Goal: Information Seeking & Learning: Learn about a topic

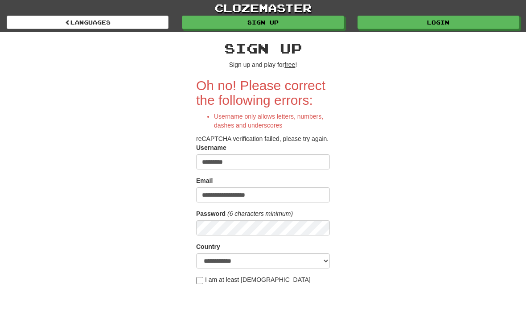
click at [314, 20] on link "Sign up" at bounding box center [263, 22] width 162 height 13
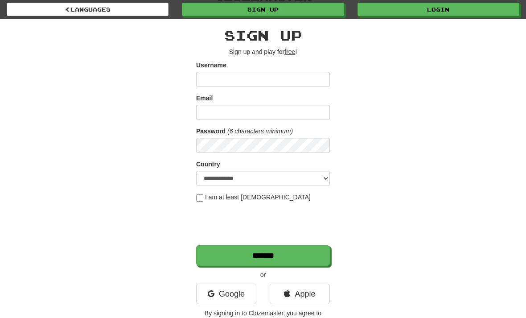
scroll to position [13, 0]
click at [312, 293] on link "Apple" at bounding box center [299, 293] width 60 height 20
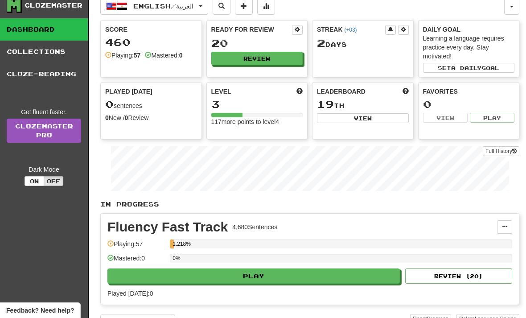
scroll to position [27, 0]
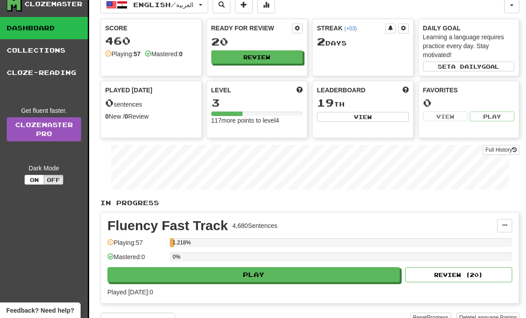
click at [380, 273] on button "Play" at bounding box center [253, 274] width 292 height 15
select select "**"
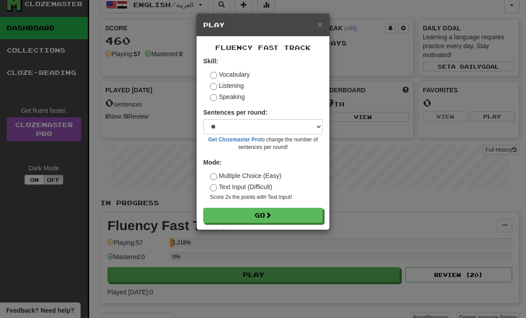
click at [296, 214] on button "Go" at bounding box center [262, 215] width 119 height 15
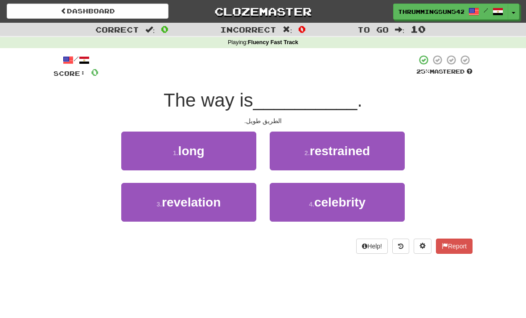
click at [156, 152] on button "1 . long" at bounding box center [188, 150] width 135 height 39
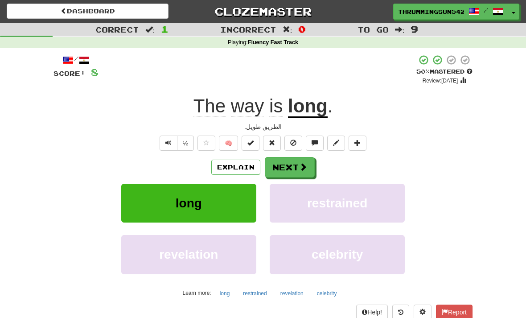
click at [300, 171] on button "Next" at bounding box center [290, 167] width 50 height 20
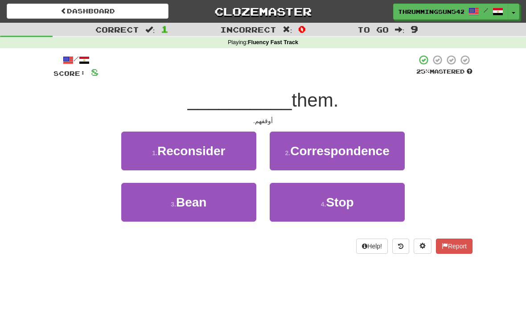
click at [358, 198] on button "4 . Stop" at bounding box center [336, 202] width 135 height 39
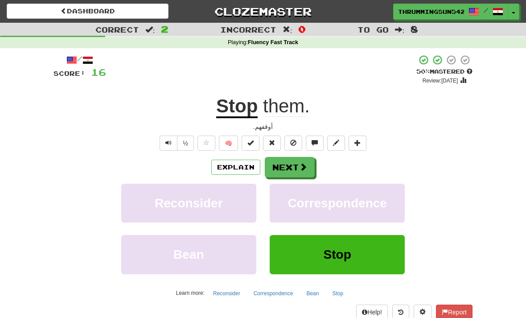
click at [304, 167] on span at bounding box center [303, 167] width 8 height 8
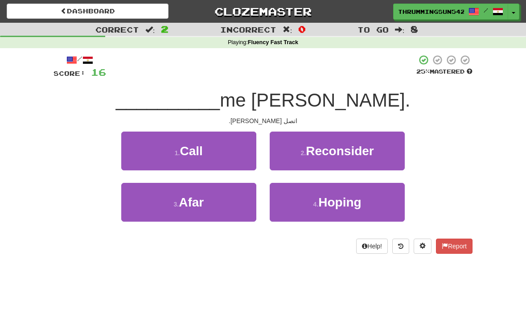
click at [151, 155] on button "1 . Call" at bounding box center [188, 150] width 135 height 39
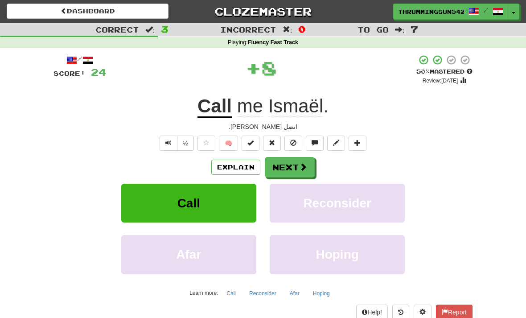
click at [296, 168] on button "Next" at bounding box center [290, 167] width 50 height 20
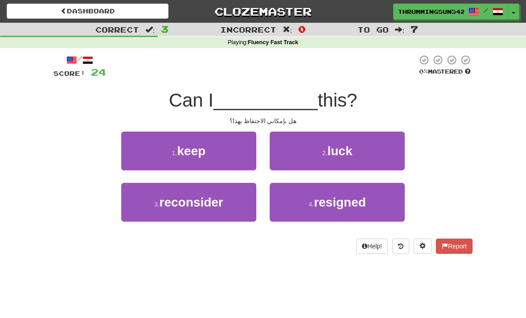
click at [153, 144] on button "1 . keep" at bounding box center [188, 150] width 135 height 39
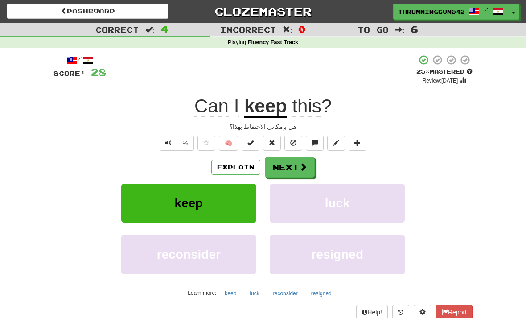
click at [164, 142] on button "Text-to-speech controls" at bounding box center [168, 142] width 18 height 15
click at [304, 163] on span at bounding box center [303, 167] width 8 height 8
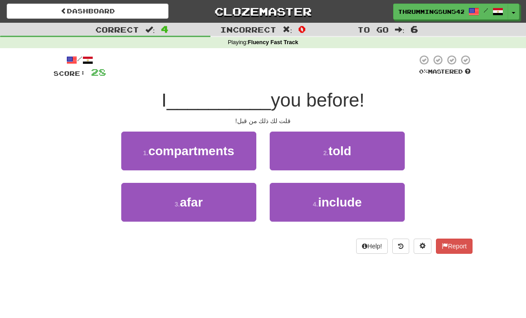
click at [371, 151] on button "2 . told" at bounding box center [336, 150] width 135 height 39
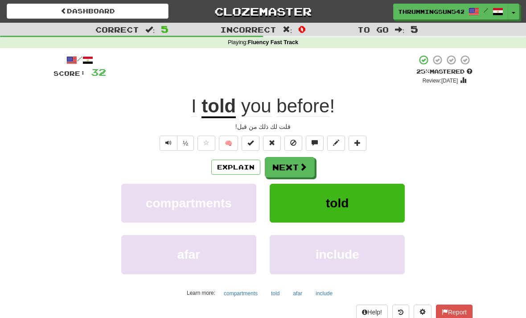
click at [293, 166] on button "Next" at bounding box center [290, 167] width 50 height 20
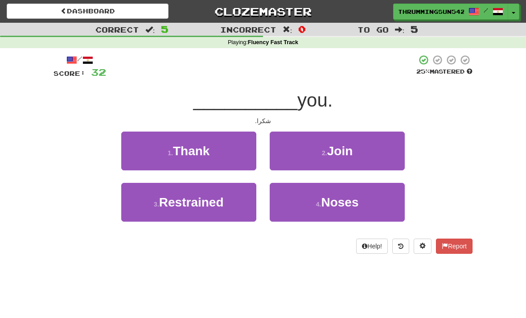
click at [246, 143] on button "1 . Thank" at bounding box center [188, 150] width 135 height 39
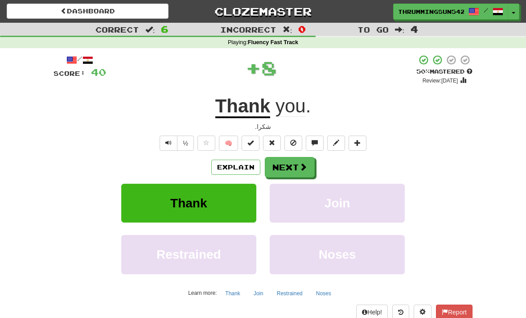
click at [305, 163] on span at bounding box center [303, 167] width 8 height 8
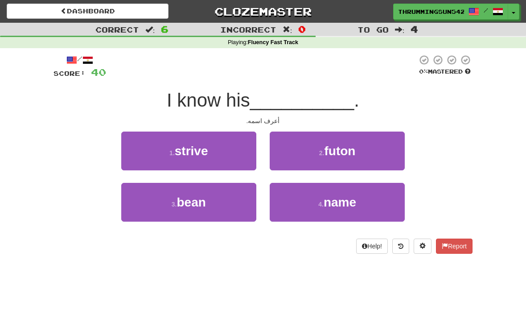
click at [361, 203] on button "4 . name" at bounding box center [336, 202] width 135 height 39
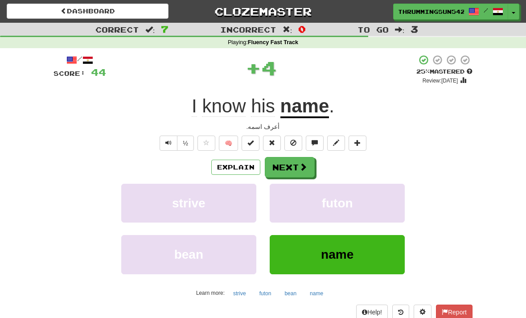
click at [302, 165] on span at bounding box center [303, 167] width 8 height 8
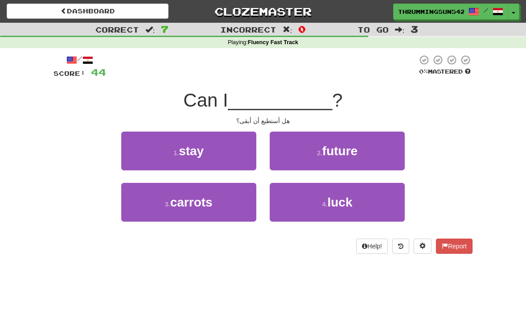
click at [167, 148] on button "1 . stay" at bounding box center [188, 150] width 135 height 39
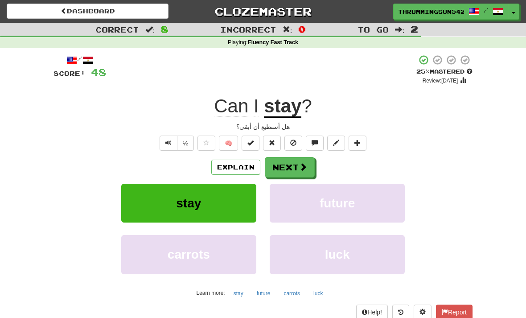
click at [296, 168] on button "Next" at bounding box center [290, 167] width 50 height 20
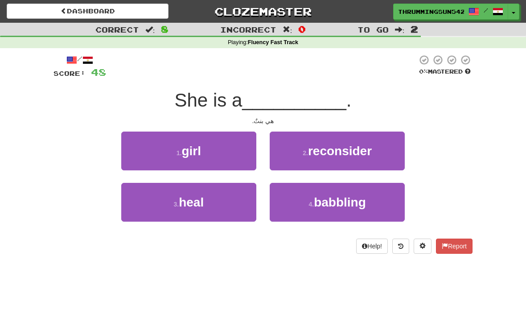
click at [160, 145] on button "1 . girl" at bounding box center [188, 150] width 135 height 39
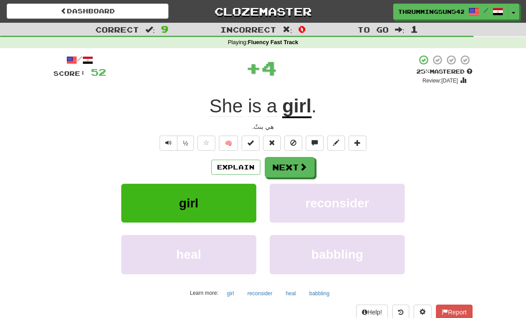
click at [371, 122] on div "هي بنتٌ." at bounding box center [262, 126] width 419 height 9
click at [302, 160] on button "Next" at bounding box center [290, 167] width 50 height 20
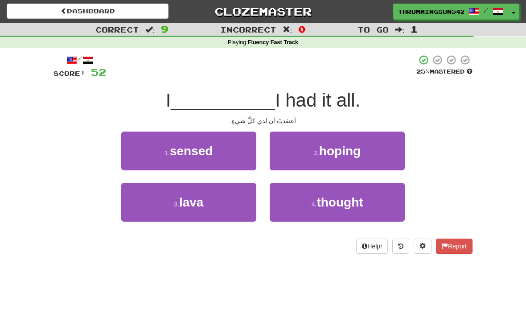
click at [159, 196] on button "3 . lava" at bounding box center [188, 202] width 135 height 39
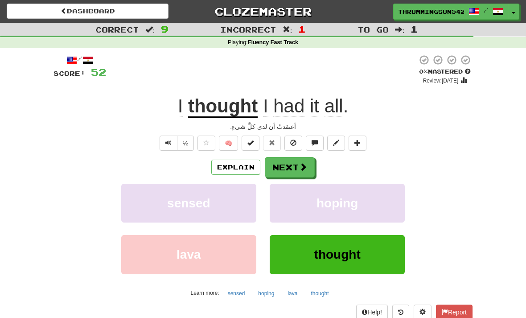
click at [300, 160] on button "Next" at bounding box center [290, 167] width 50 height 20
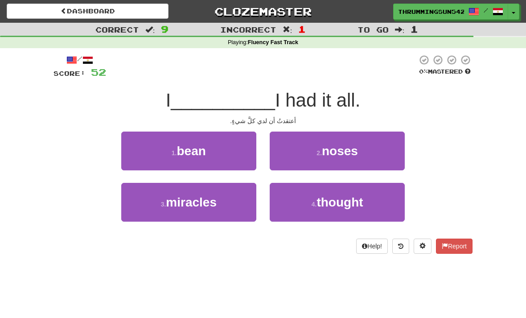
click at [342, 202] on span "thought" at bounding box center [339, 202] width 46 height 14
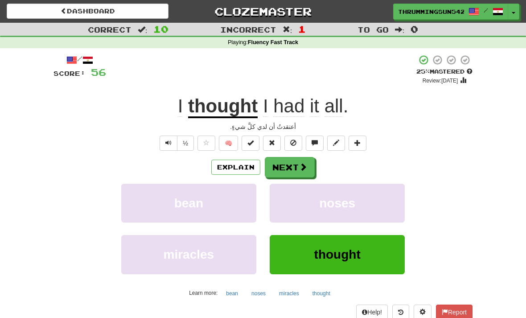
click at [292, 160] on button "Next" at bounding box center [290, 167] width 50 height 20
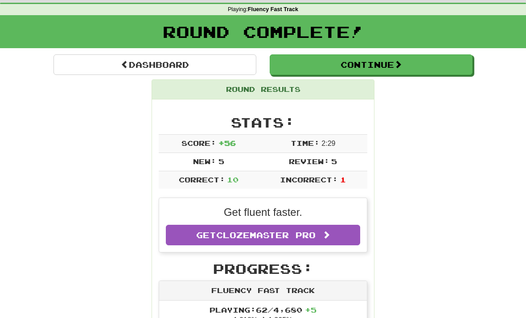
scroll to position [33, 0]
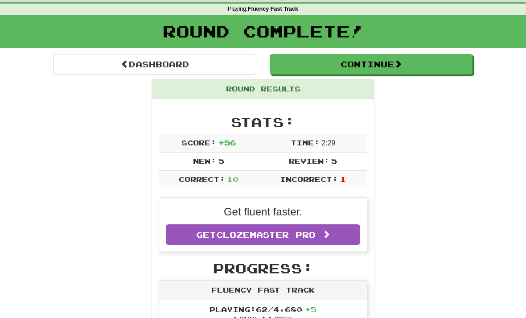
click at [378, 63] on button "Continue" at bounding box center [370, 64] width 203 height 20
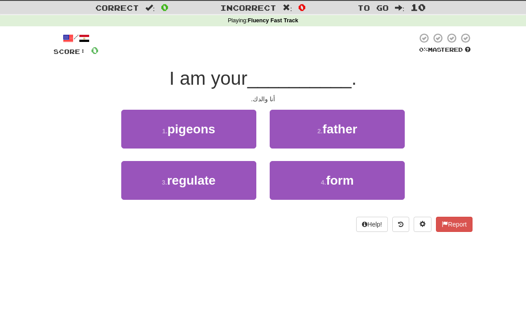
scroll to position [23, 0]
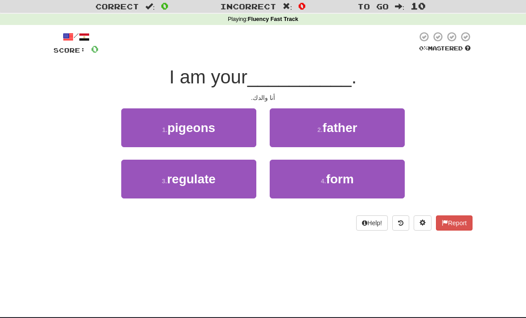
click at [326, 121] on span "father" at bounding box center [339, 128] width 35 height 14
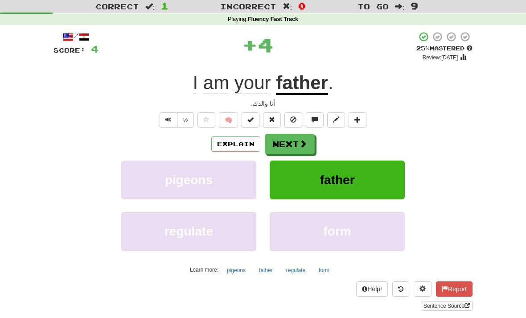
click at [302, 142] on span at bounding box center [303, 143] width 8 height 8
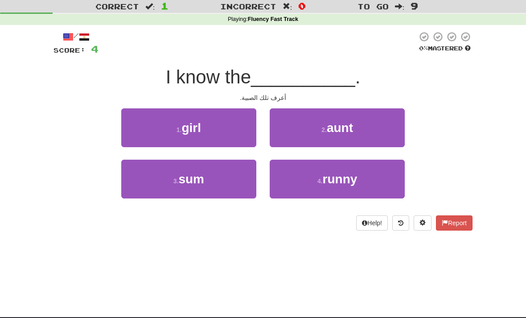
click at [220, 119] on button "1 . girl" at bounding box center [188, 127] width 135 height 39
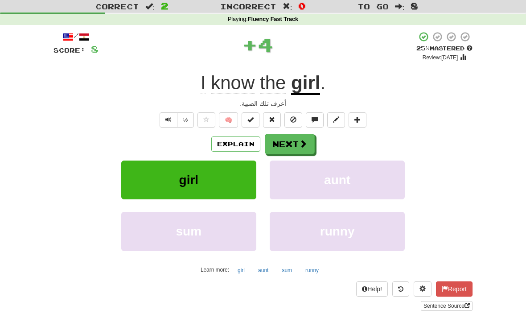
click at [297, 150] on button "Next" at bounding box center [290, 144] width 50 height 20
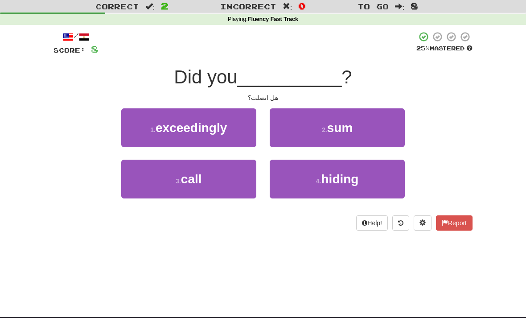
click at [125, 184] on button "3 . call" at bounding box center [188, 178] width 135 height 39
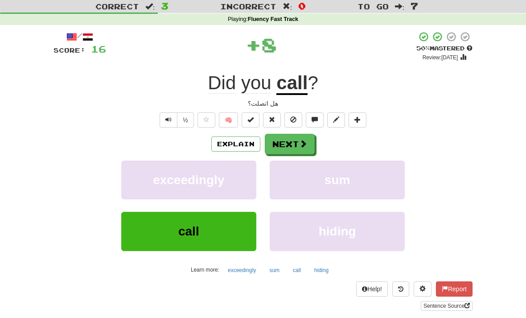
click at [305, 139] on span at bounding box center [303, 143] width 8 height 8
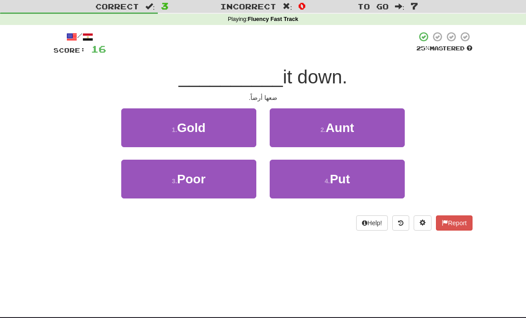
click at [340, 172] on span "Put" at bounding box center [340, 179] width 20 height 14
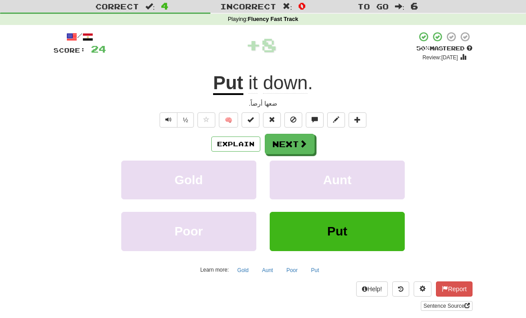
click at [300, 143] on span at bounding box center [303, 143] width 8 height 8
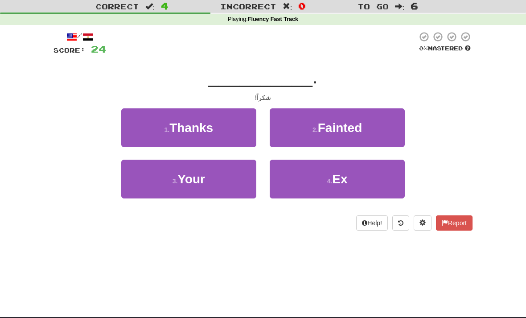
click at [223, 131] on button "1 . Thanks" at bounding box center [188, 127] width 135 height 39
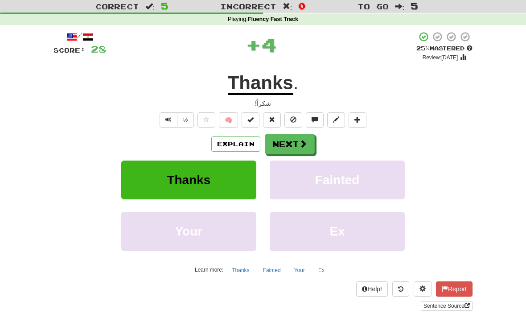
click at [293, 143] on button "Next" at bounding box center [290, 144] width 50 height 20
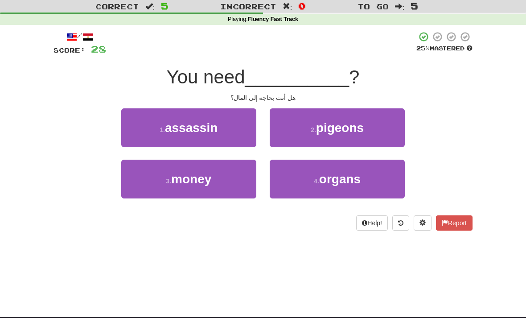
click at [198, 189] on button "3 . money" at bounding box center [188, 178] width 135 height 39
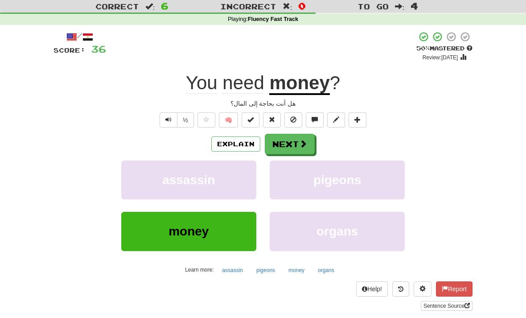
click at [296, 149] on button "Next" at bounding box center [290, 144] width 50 height 20
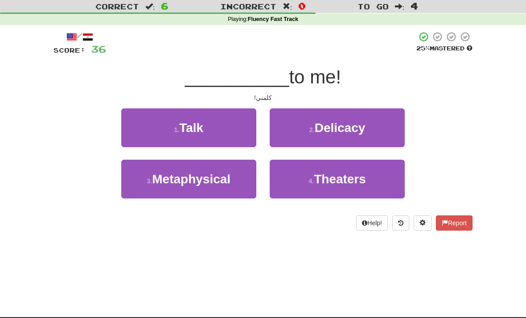
click at [192, 132] on span "Talk" at bounding box center [191, 128] width 24 height 14
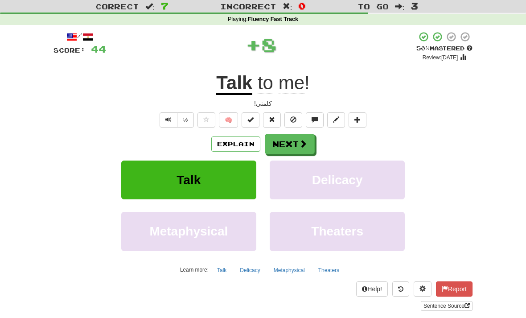
click at [293, 134] on button "Next" at bounding box center [290, 144] width 50 height 20
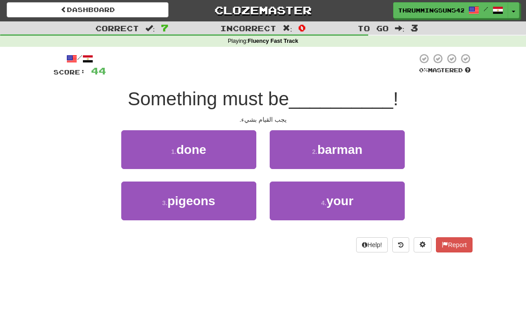
scroll to position [1, 0]
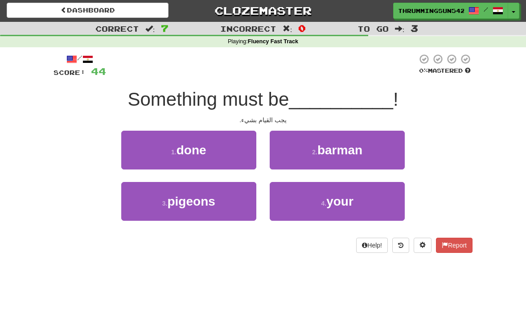
click at [186, 148] on span "done" at bounding box center [191, 150] width 30 height 14
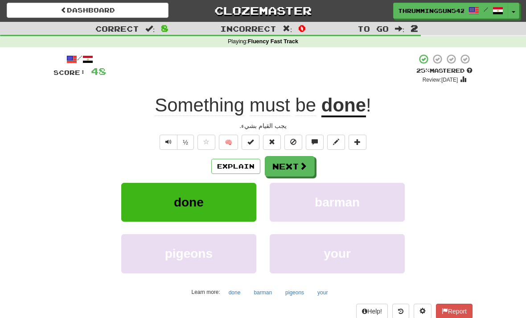
click at [286, 174] on button "Next" at bounding box center [290, 166] width 50 height 20
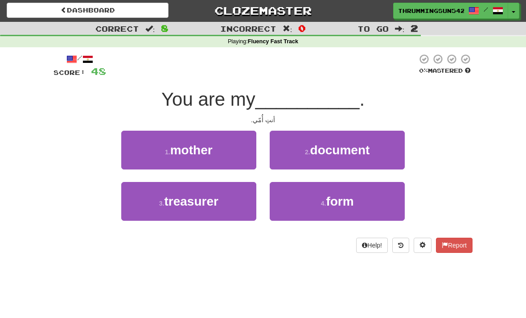
click at [159, 151] on button "1 . mother" at bounding box center [188, 149] width 135 height 39
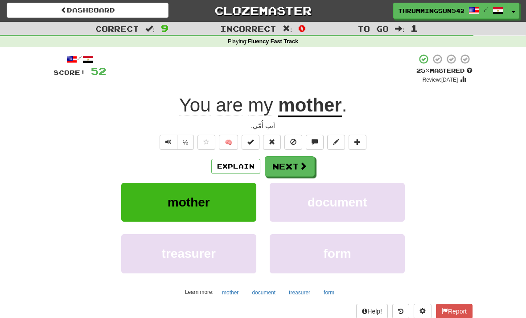
click at [298, 167] on button "Next" at bounding box center [290, 166] width 50 height 20
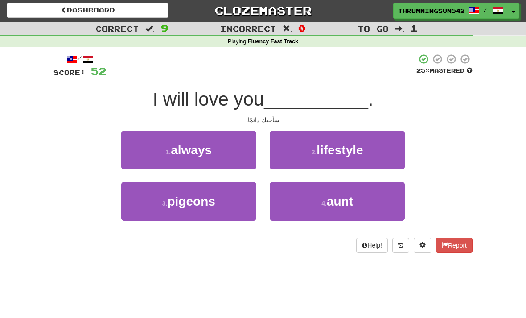
click at [142, 150] on button "1 . always" at bounding box center [188, 149] width 135 height 39
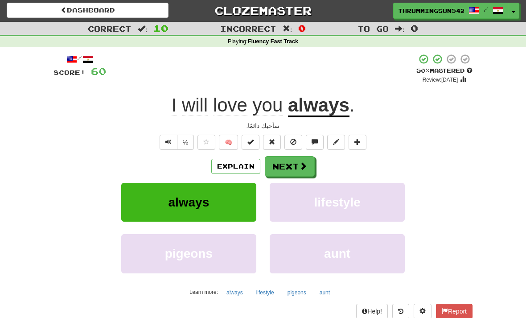
click at [168, 140] on span "Text-to-speech controls" at bounding box center [168, 142] width 6 height 6
click at [295, 158] on button "Next" at bounding box center [290, 166] width 50 height 20
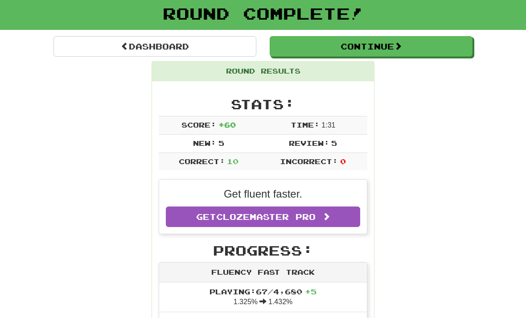
click at [367, 38] on button "Continue" at bounding box center [370, 46] width 203 height 20
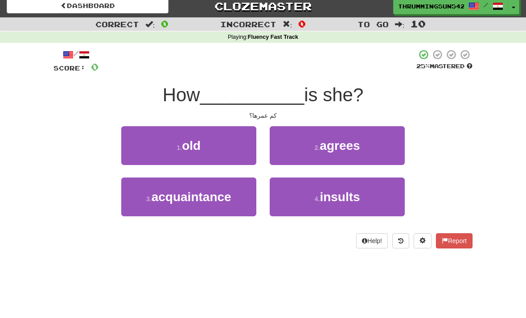
scroll to position [5, 0]
click at [150, 155] on button "1 . old" at bounding box center [188, 145] width 135 height 39
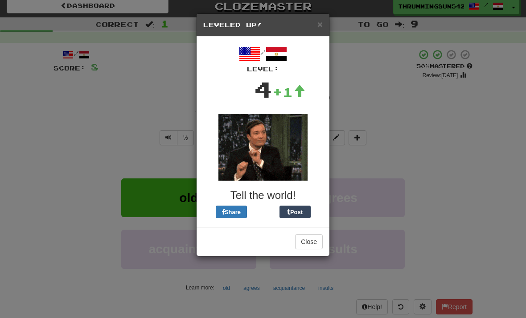
click at [314, 240] on button "Close" at bounding box center [309, 241] width 28 height 15
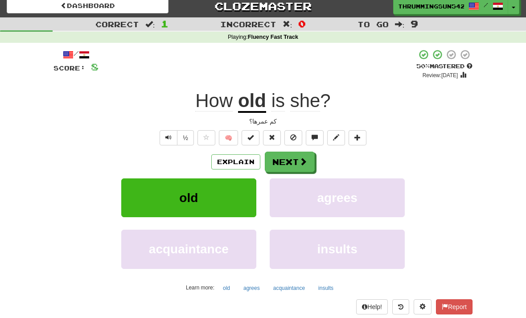
click at [301, 164] on span at bounding box center [303, 161] width 8 height 8
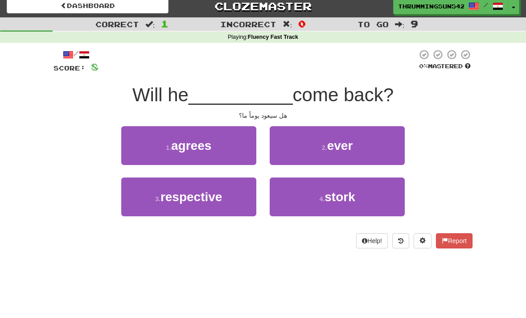
click at [351, 139] on span "ever" at bounding box center [340, 146] width 26 height 14
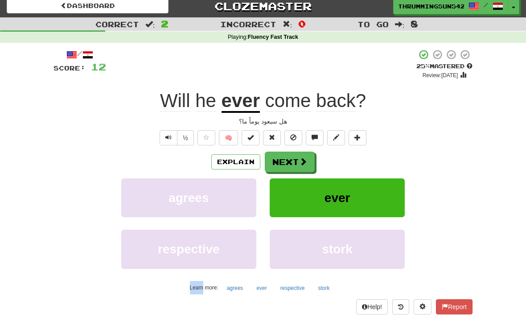
click at [294, 161] on button "Next" at bounding box center [290, 161] width 50 height 20
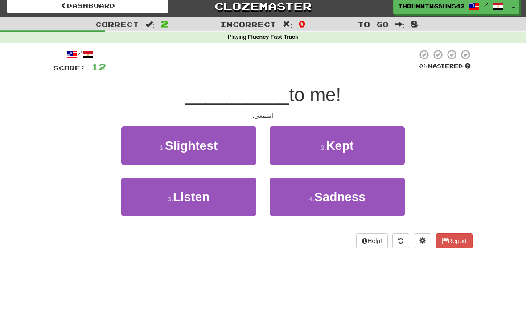
click at [143, 201] on button "3 . Listen" at bounding box center [188, 196] width 135 height 39
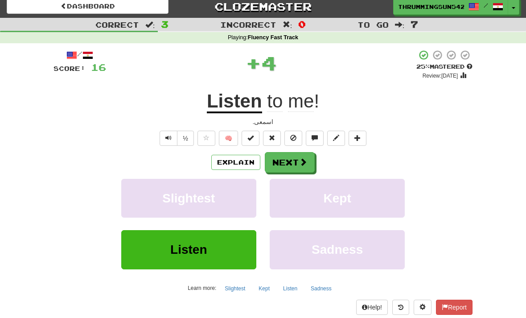
scroll to position [7, 0]
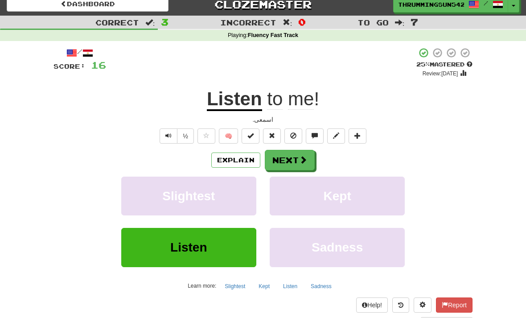
click at [286, 163] on button "Next" at bounding box center [290, 160] width 50 height 20
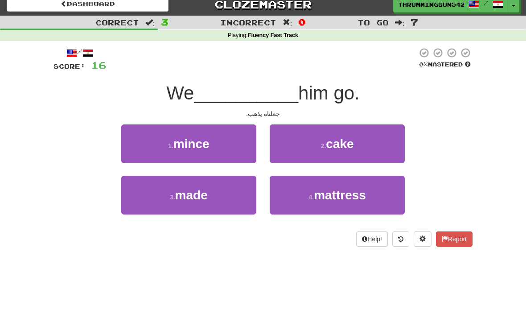
click at [327, 120] on div "/ Score: 16 0 % Mastered We __________ him go. جعلناه يذهب. 1 . mince 2 . cake …" at bounding box center [262, 146] width 419 height 199
click at [347, 140] on span "cake" at bounding box center [340, 144] width 28 height 14
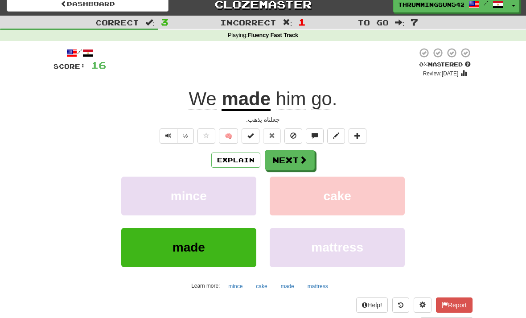
click at [299, 156] on span at bounding box center [303, 159] width 8 height 8
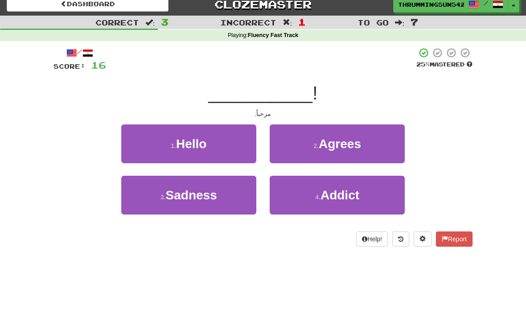
click at [220, 128] on button "1 . Hello" at bounding box center [188, 143] width 135 height 39
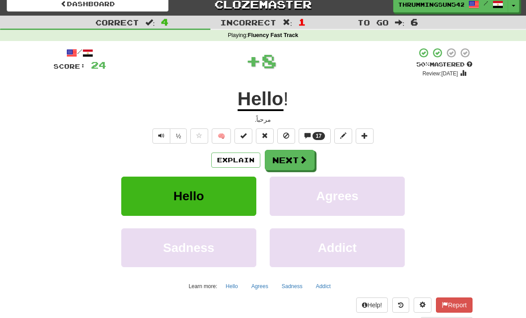
click at [298, 151] on button "Next" at bounding box center [290, 160] width 50 height 20
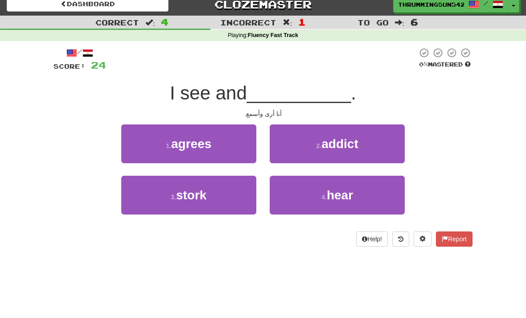
click at [300, 196] on button "4 . hear" at bounding box center [336, 194] width 135 height 39
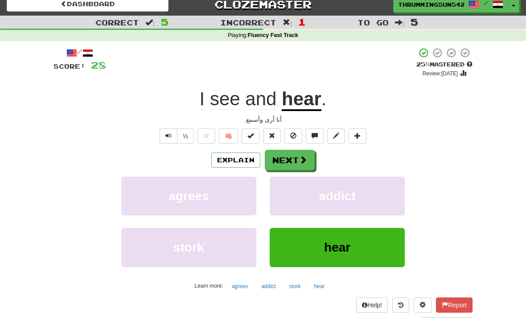
click at [300, 158] on span at bounding box center [303, 159] width 8 height 8
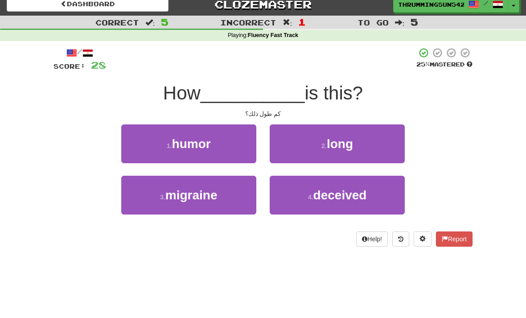
click at [310, 128] on button "2 . long" at bounding box center [336, 143] width 135 height 39
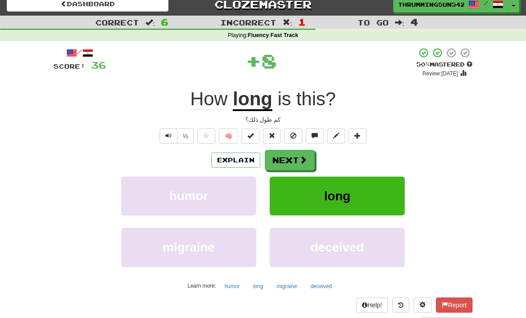
click at [296, 155] on button "Next" at bounding box center [290, 160] width 50 height 20
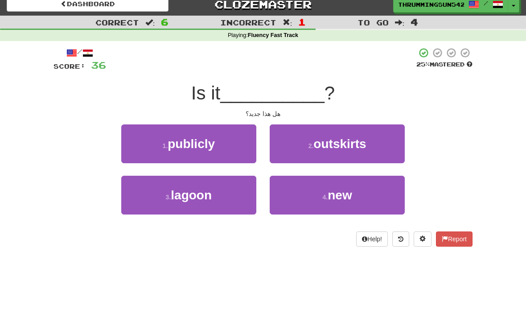
click at [296, 202] on button "4 . new" at bounding box center [336, 194] width 135 height 39
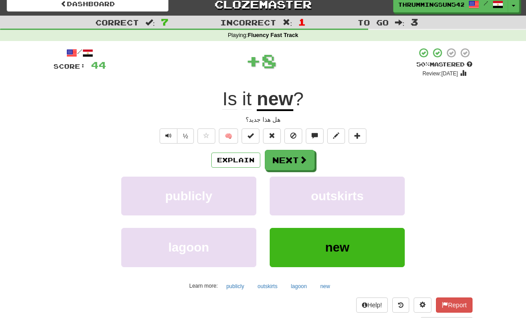
click at [286, 167] on button "Next" at bounding box center [290, 160] width 50 height 20
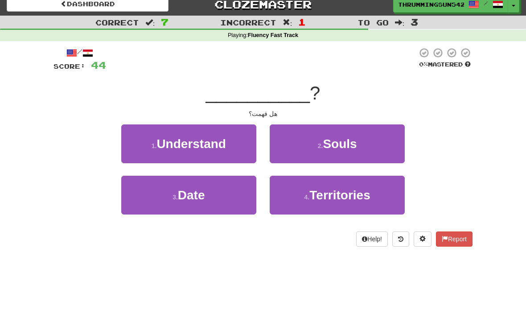
click at [169, 144] on span "Understand" at bounding box center [190, 144] width 69 height 14
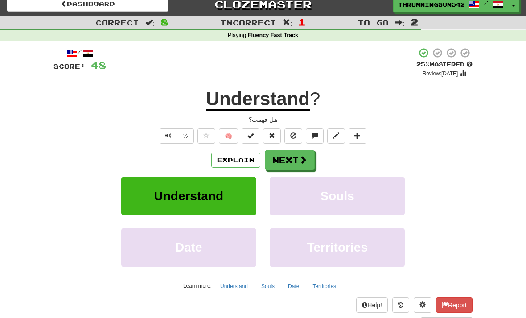
click at [166, 139] on button "Text-to-speech controls" at bounding box center [168, 135] width 18 height 15
click at [279, 156] on button "Next" at bounding box center [290, 160] width 50 height 20
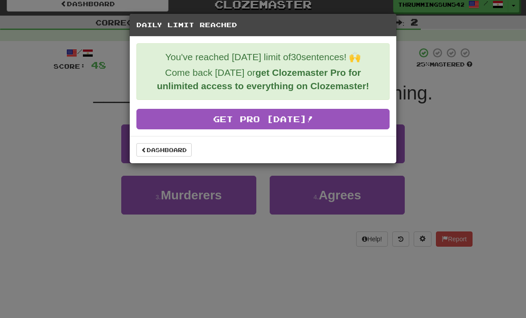
click at [145, 156] on link "Dashboard" at bounding box center [163, 149] width 55 height 13
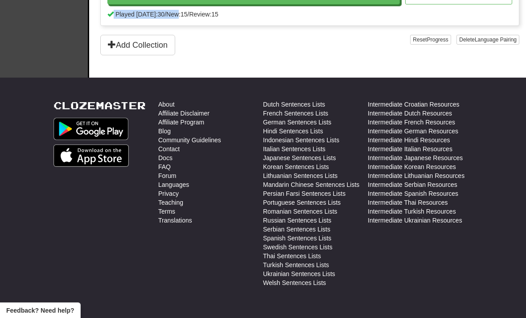
scroll to position [330, 0]
